Goal: Task Accomplishment & Management: Use online tool/utility

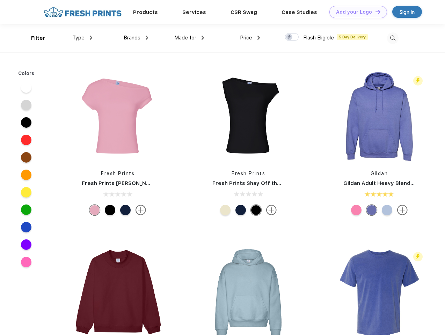
click at [356, 12] on link "Add your Logo Design Tool" at bounding box center [359, 12] width 58 height 12
click at [0, 0] on div "Design Tool" at bounding box center [0, 0] width 0 height 0
click at [375, 12] on link "Add your Logo Design Tool" at bounding box center [359, 12] width 58 height 12
click at [34, 38] on div "Filter" at bounding box center [38, 38] width 14 height 8
click at [82, 38] on span "Type" at bounding box center [78, 38] width 12 height 6
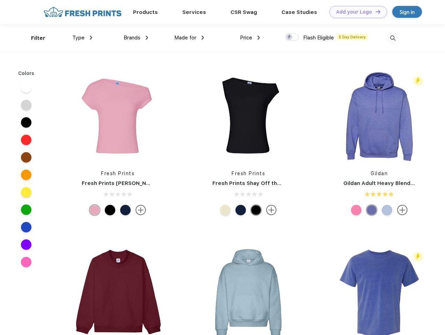
click at [136, 38] on span "Brands" at bounding box center [132, 38] width 17 height 6
click at [189, 38] on span "Made for" at bounding box center [185, 38] width 22 height 6
click at [250, 38] on span "Price" at bounding box center [246, 38] width 12 height 6
click at [292, 37] on div at bounding box center [292, 37] width 14 height 8
click at [290, 37] on input "checkbox" at bounding box center [287, 35] width 5 height 5
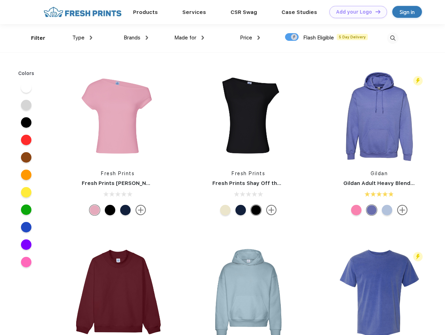
click at [393, 38] on img at bounding box center [393, 38] width 12 height 12
